Goal: Task Accomplishment & Management: Complete application form

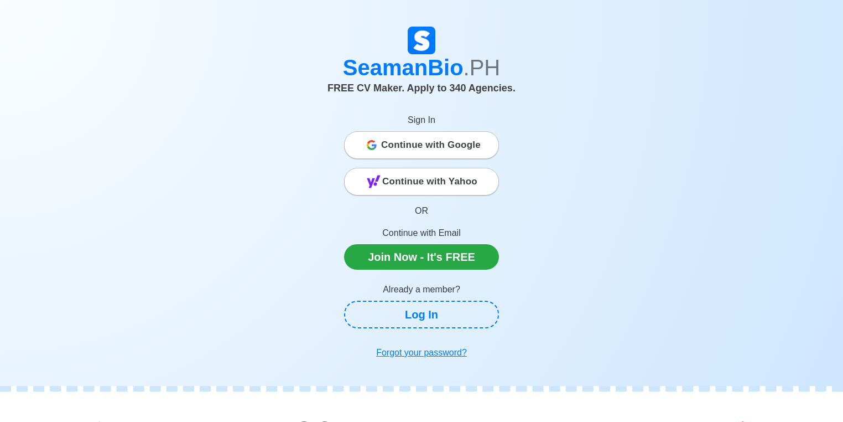
click at [412, 142] on span "Continue with Google" at bounding box center [431, 145] width 100 height 22
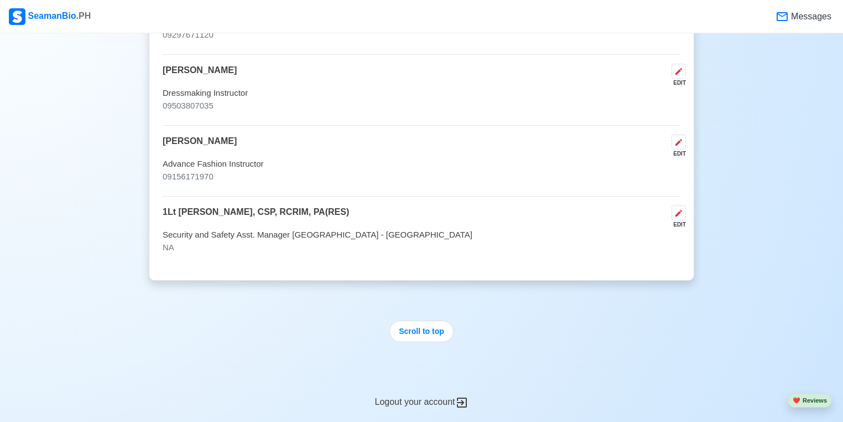
scroll to position [2922, 0]
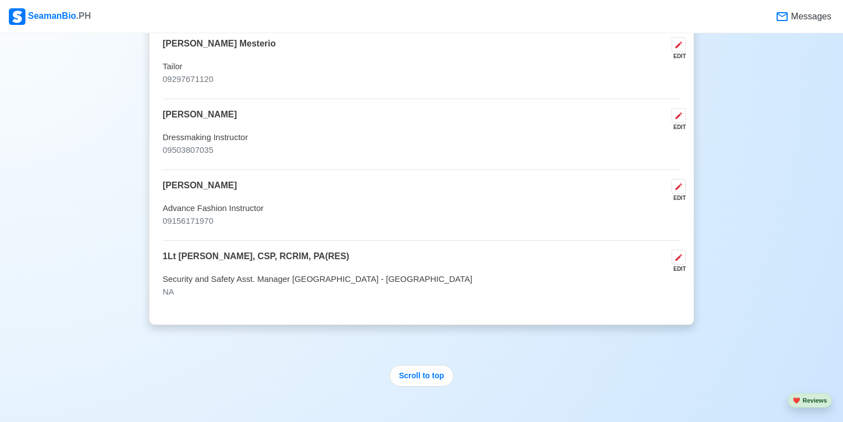
click at [680, 265] on div "EDIT" at bounding box center [676, 269] width 19 height 8
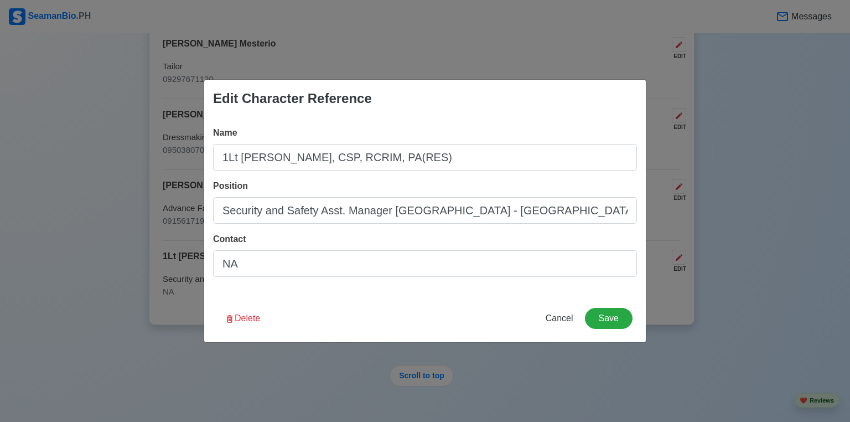
click at [355, 249] on div "Contact NA" at bounding box center [425, 254] width 424 height 44
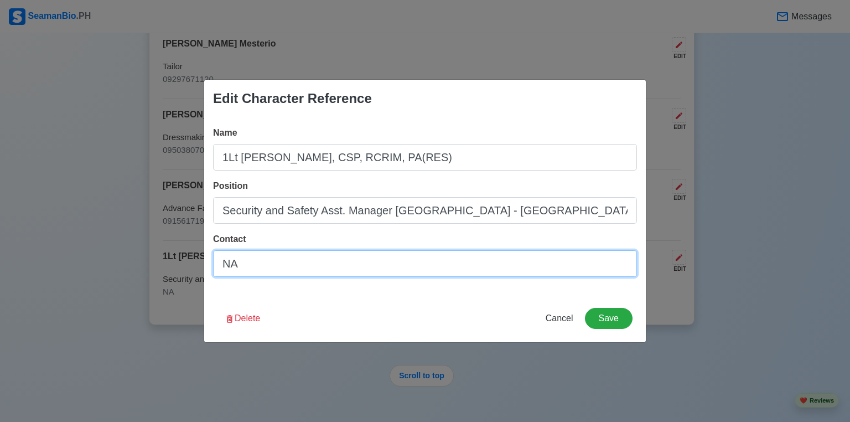
drag, startPoint x: 353, startPoint y: 261, endPoint x: 165, endPoint y: 255, distance: 187.2
click at [165, 255] on div "Edit Character Reference Name 1Lt Harvey A. Abella, CSP, RCRIM, PA(RES) Positio…" at bounding box center [425, 211] width 850 height 422
paste input "0956-837 0903"
click at [275, 261] on input "0956-837 0903" at bounding box center [425, 263] width 424 height 27
click at [267, 267] on input "0956-837 0903" at bounding box center [425, 263] width 424 height 27
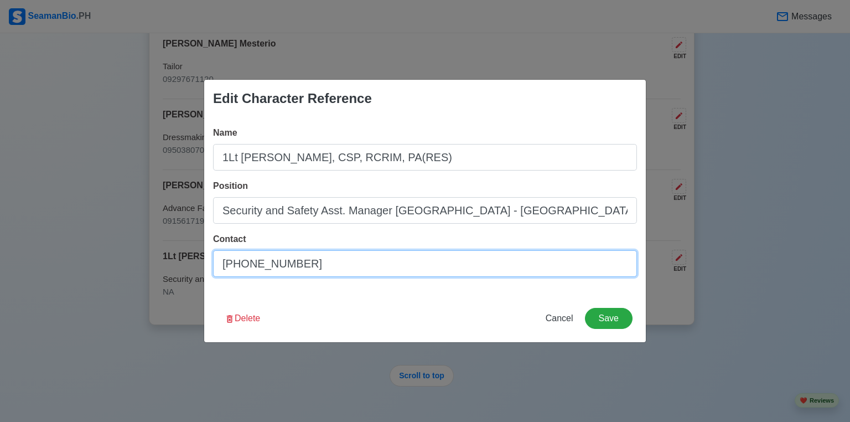
click at [274, 267] on input "0956-837 0903" at bounding box center [425, 263] width 424 height 27
click at [252, 263] on input "0956-8370903" at bounding box center [425, 263] width 424 height 27
type input "09568370903"
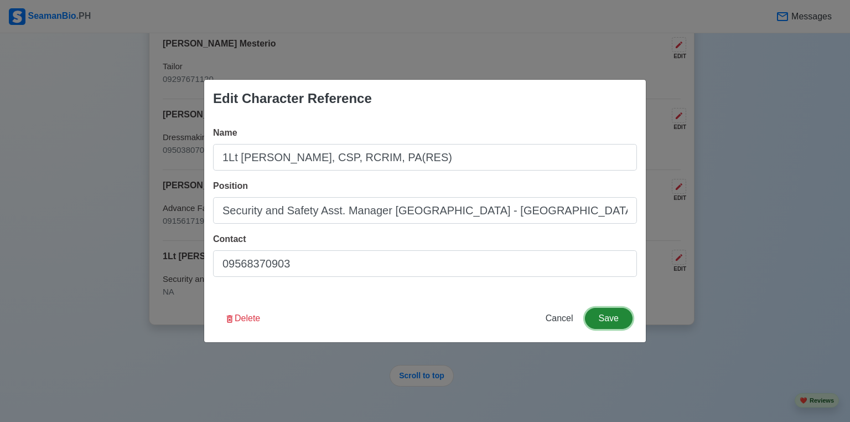
click at [612, 314] on button "Save" at bounding box center [609, 318] width 48 height 21
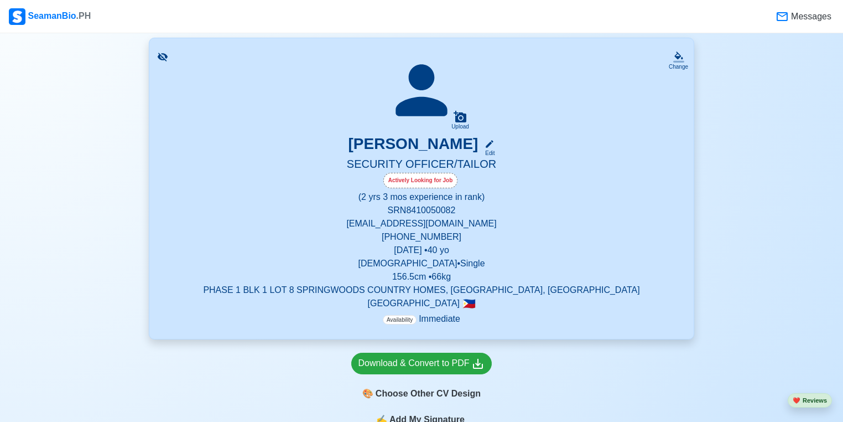
scroll to position [177, 0]
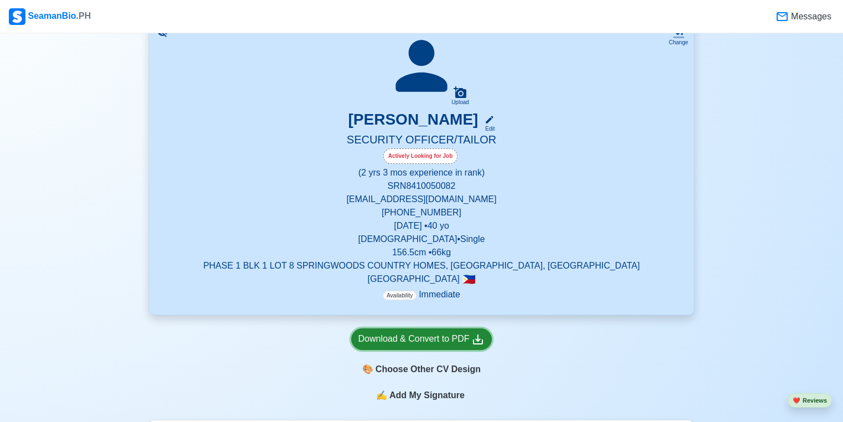
click at [440, 341] on div "Download & Convert to PDF" at bounding box center [422, 339] width 127 height 14
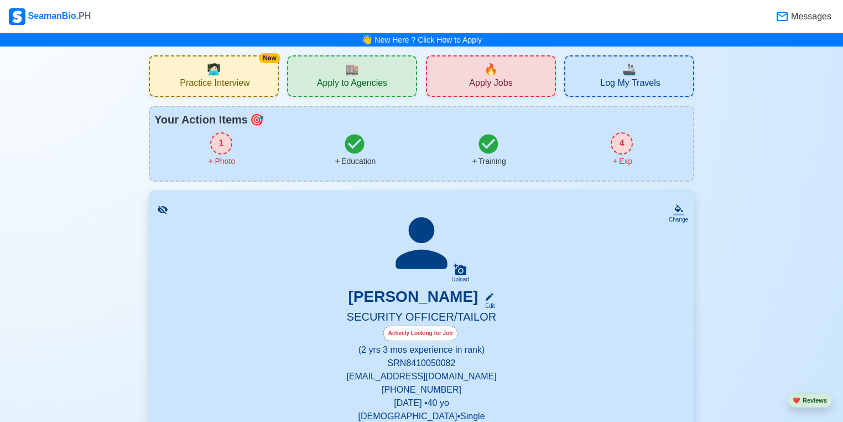
scroll to position [133, 0]
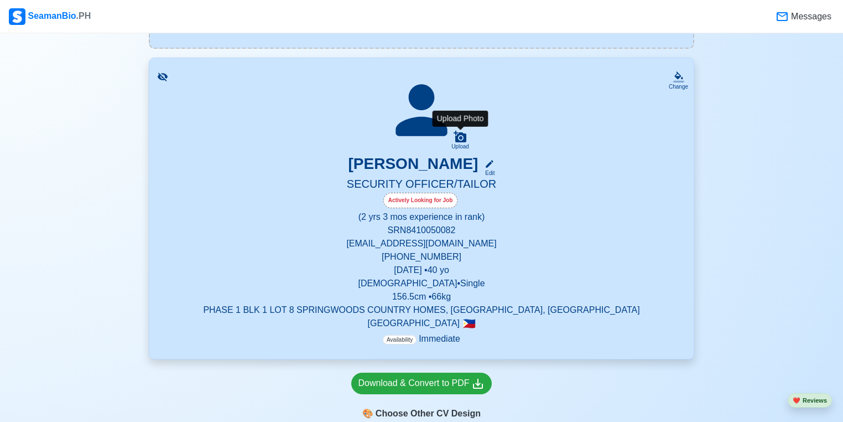
click at [457, 136] on icon at bounding box center [460, 137] width 13 height 12
click at [0, 0] on input "Upload" at bounding box center [0, 0] width 0 height 0
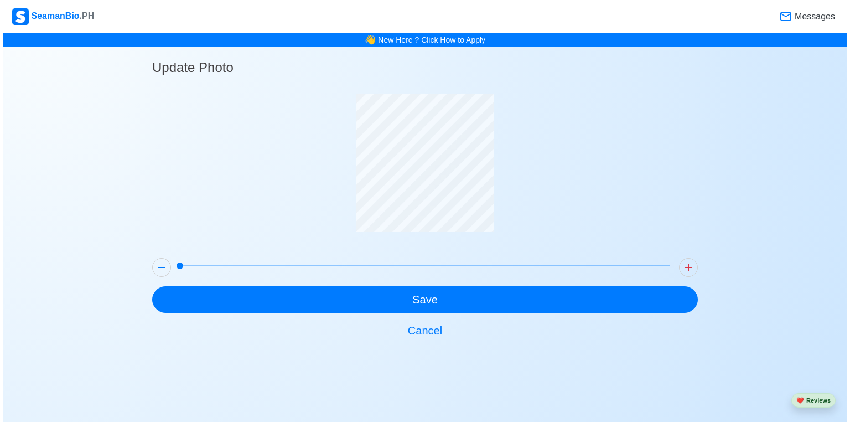
scroll to position [0, 0]
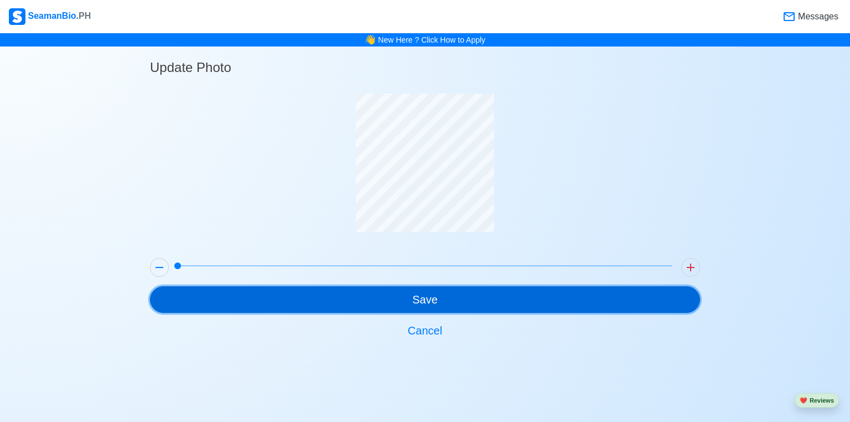
click at [446, 297] on button "Save" at bounding box center [425, 299] width 550 height 27
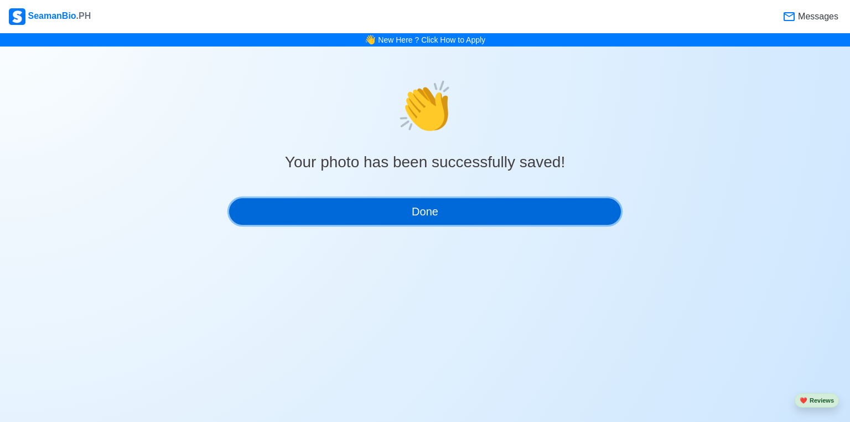
click at [422, 219] on button "Done" at bounding box center [425, 211] width 392 height 27
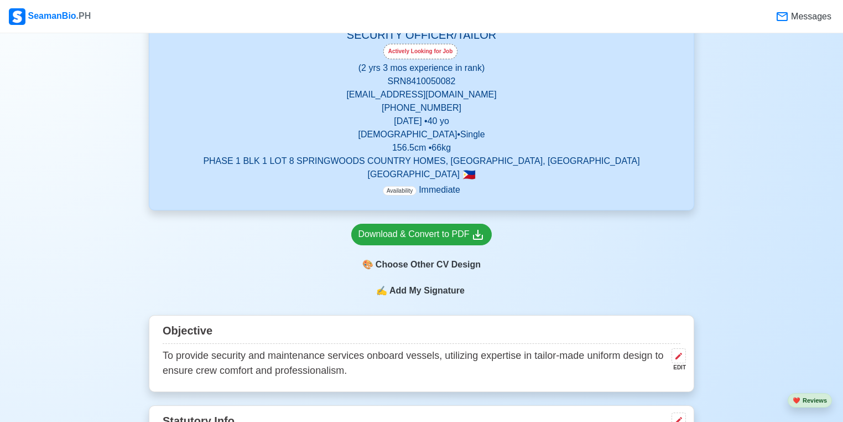
scroll to position [266, 0]
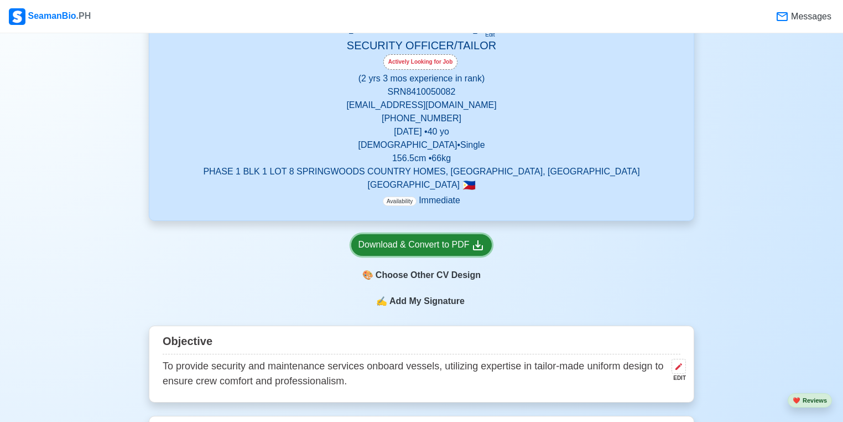
click at [408, 250] on div "Download & Convert to PDF" at bounding box center [422, 245] width 127 height 14
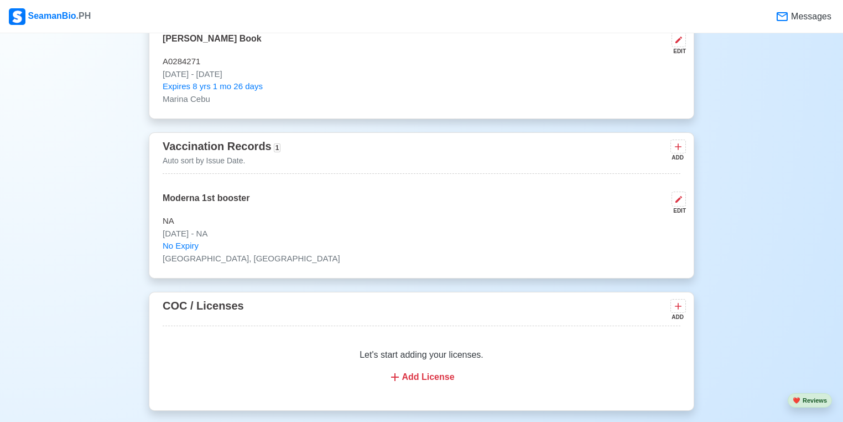
scroll to position [1284, 0]
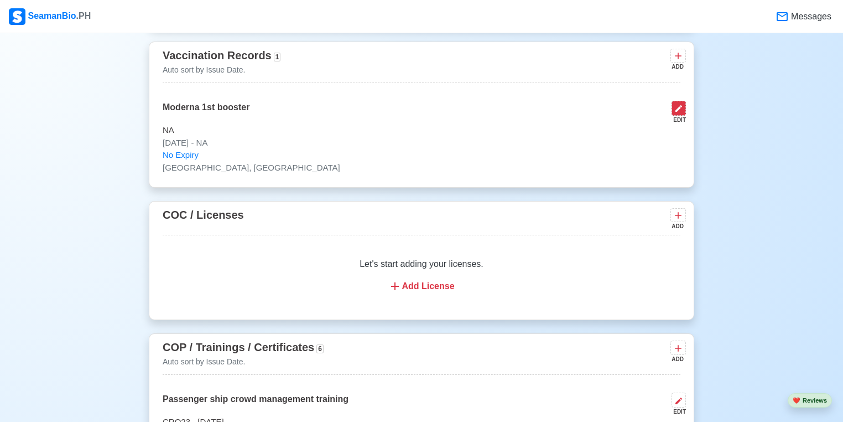
click at [682, 111] on icon at bounding box center [679, 108] width 9 height 9
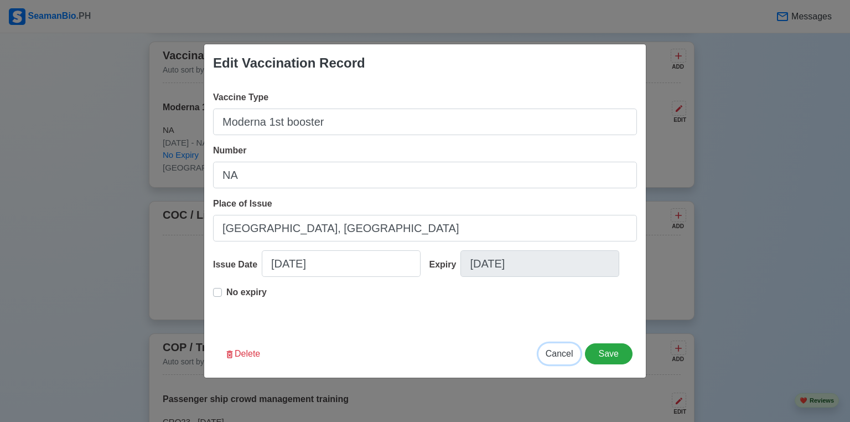
click at [552, 355] on span "Cancel" at bounding box center [560, 353] width 28 height 9
type input "[DATE]"
